Goal: Task Accomplishment & Management: Use online tool/utility

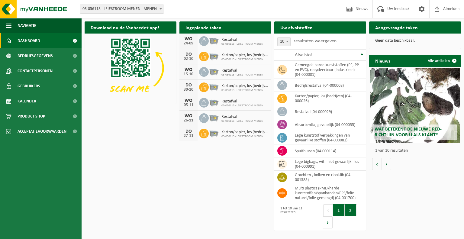
click at [348, 215] on button "2" at bounding box center [351, 210] width 12 height 12
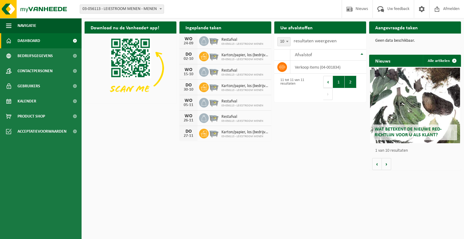
click at [336, 76] on button "1" at bounding box center [339, 82] width 12 height 12
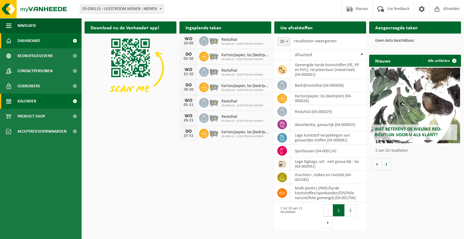
click at [57, 95] on link "Kalender" at bounding box center [41, 101] width 82 height 15
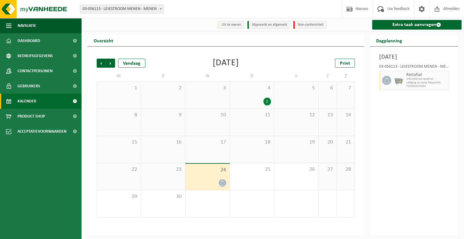
click at [271, 103] on div "2" at bounding box center [267, 102] width 8 height 8
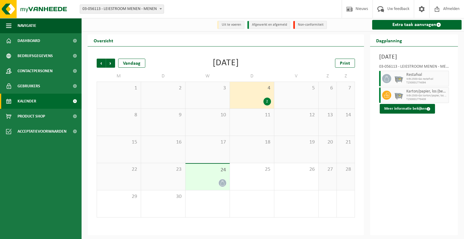
click at [397, 158] on div "Donderdag 4 september 2025 03-056113 - LEIESTROOM MENEN - MENEN Restafval WB-25…" at bounding box center [414, 141] width 88 height 189
click at [389, 26] on link "Extra taak aanvragen" at bounding box center [417, 25] width 90 height 10
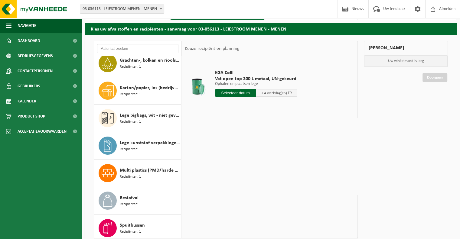
scroll to position [89, 0]
click at [28, 36] on span "Dashboard" at bounding box center [29, 40] width 23 height 15
